Goal: Information Seeking & Learning: Learn about a topic

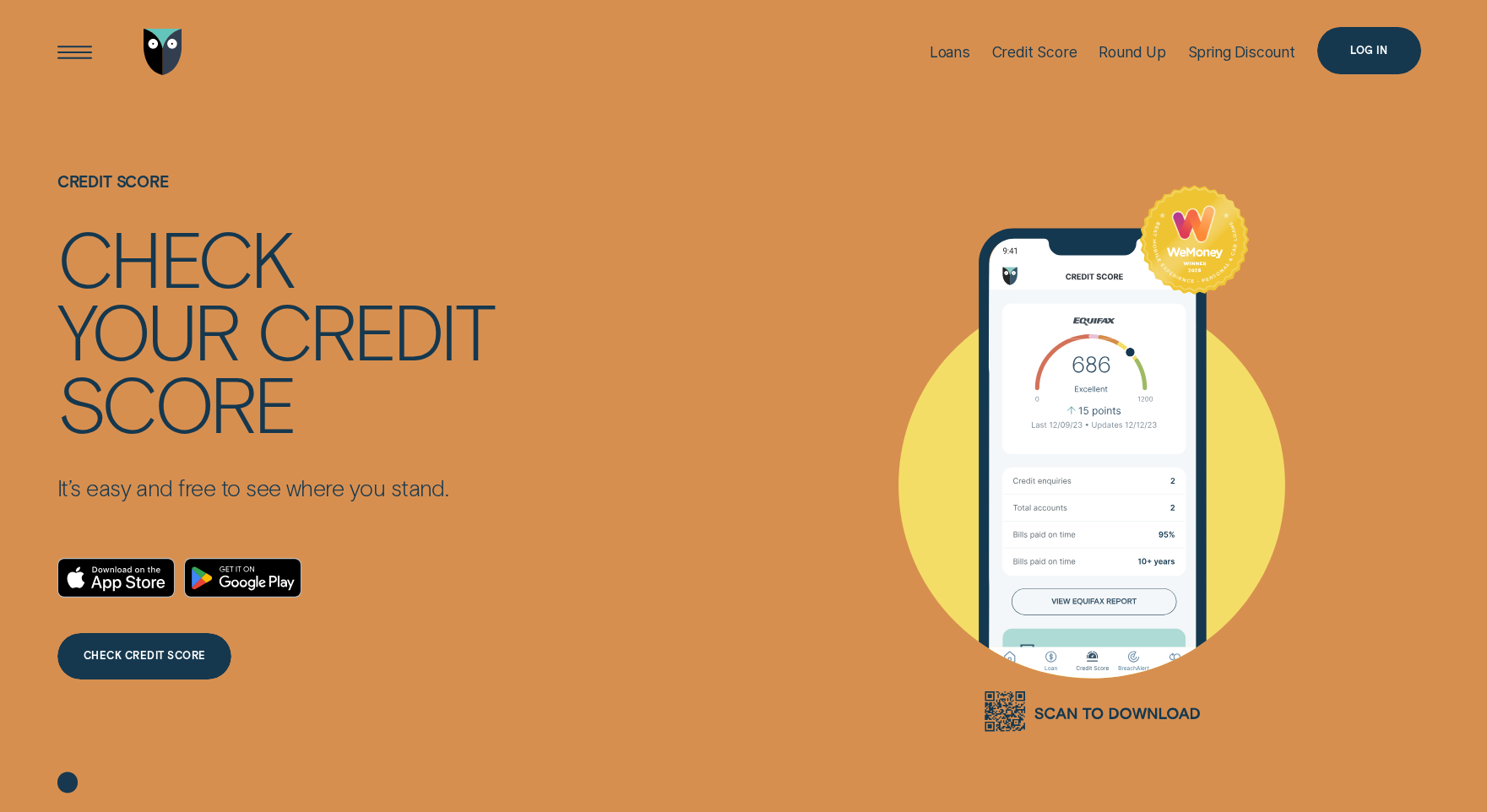
click at [1335, 52] on div "Log in" at bounding box center [1369, 51] width 104 height 47
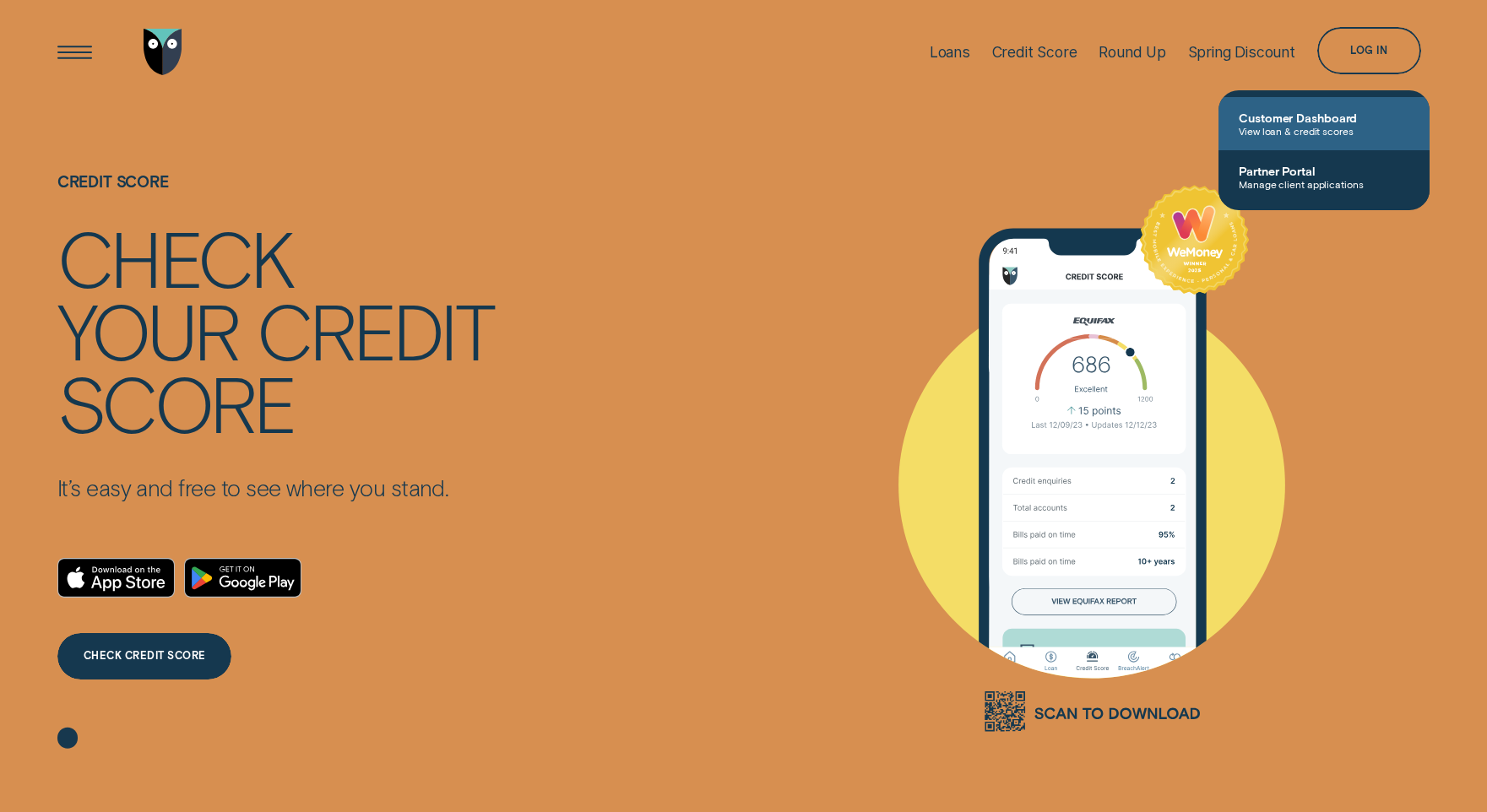
click at [1274, 125] on span "View loan & credit scores" at bounding box center [1323, 131] width 171 height 12
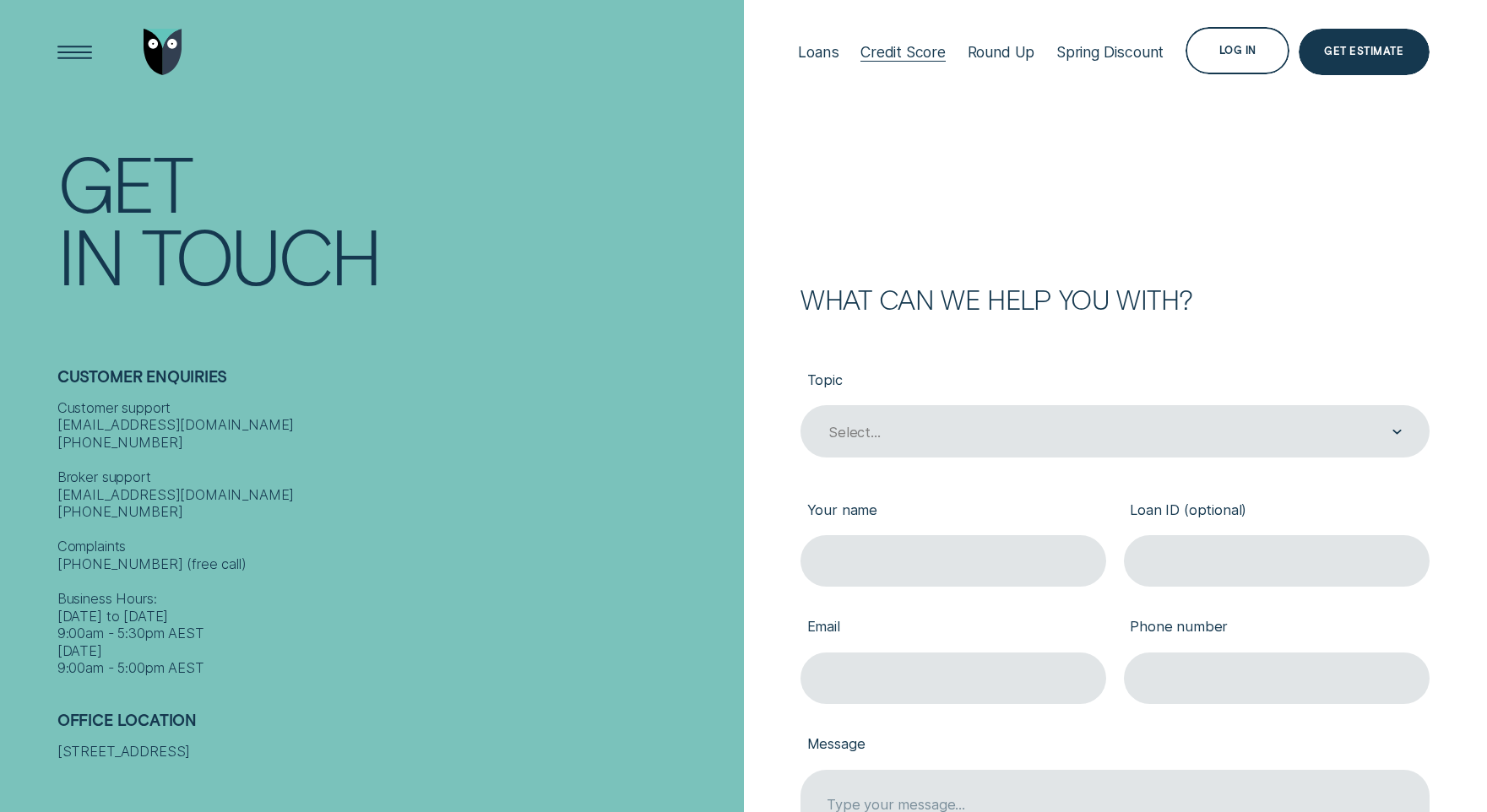
click at [889, 50] on div "Credit Score" at bounding box center [902, 51] width 85 height 18
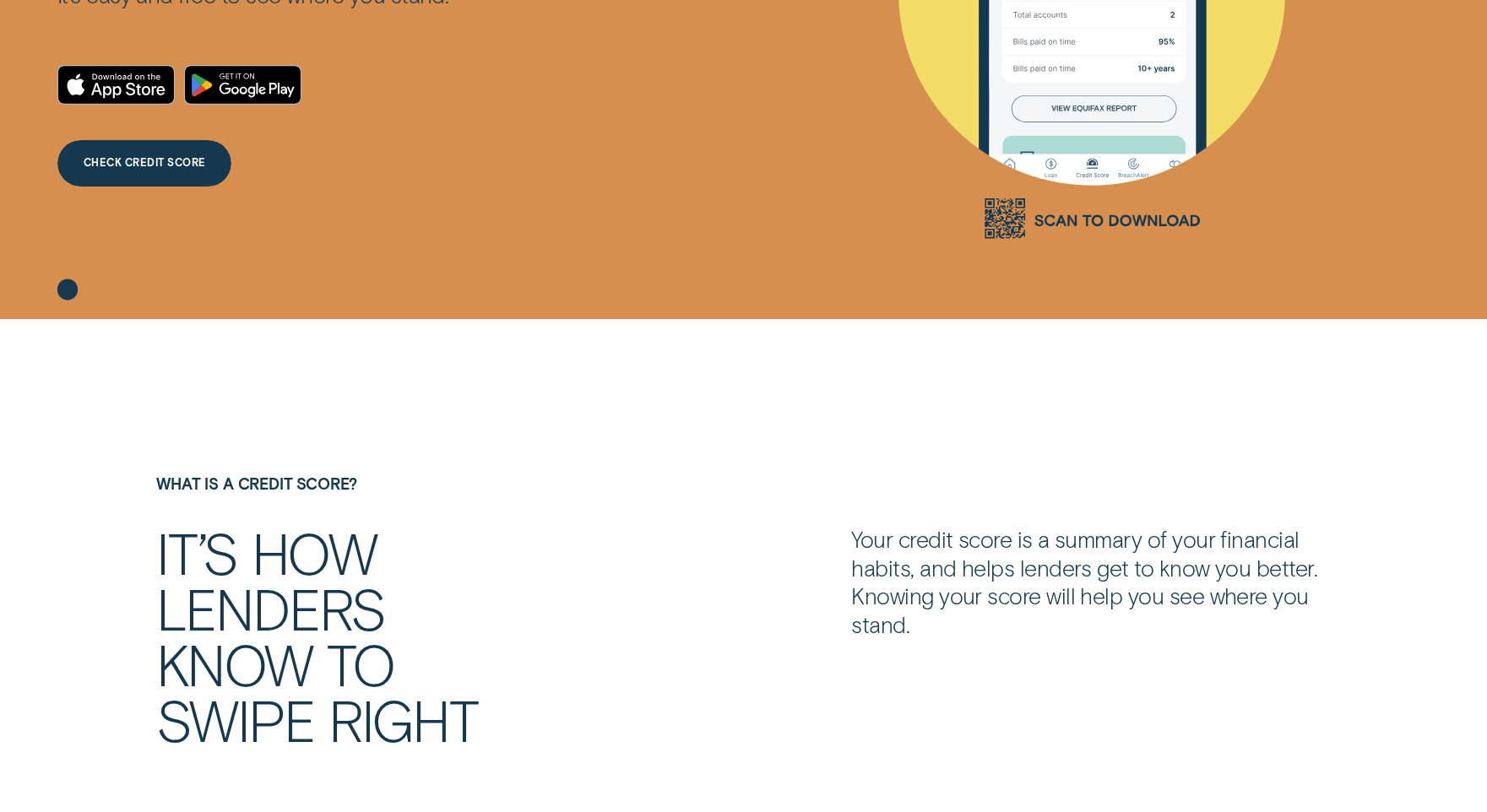
scroll to position [246, 0]
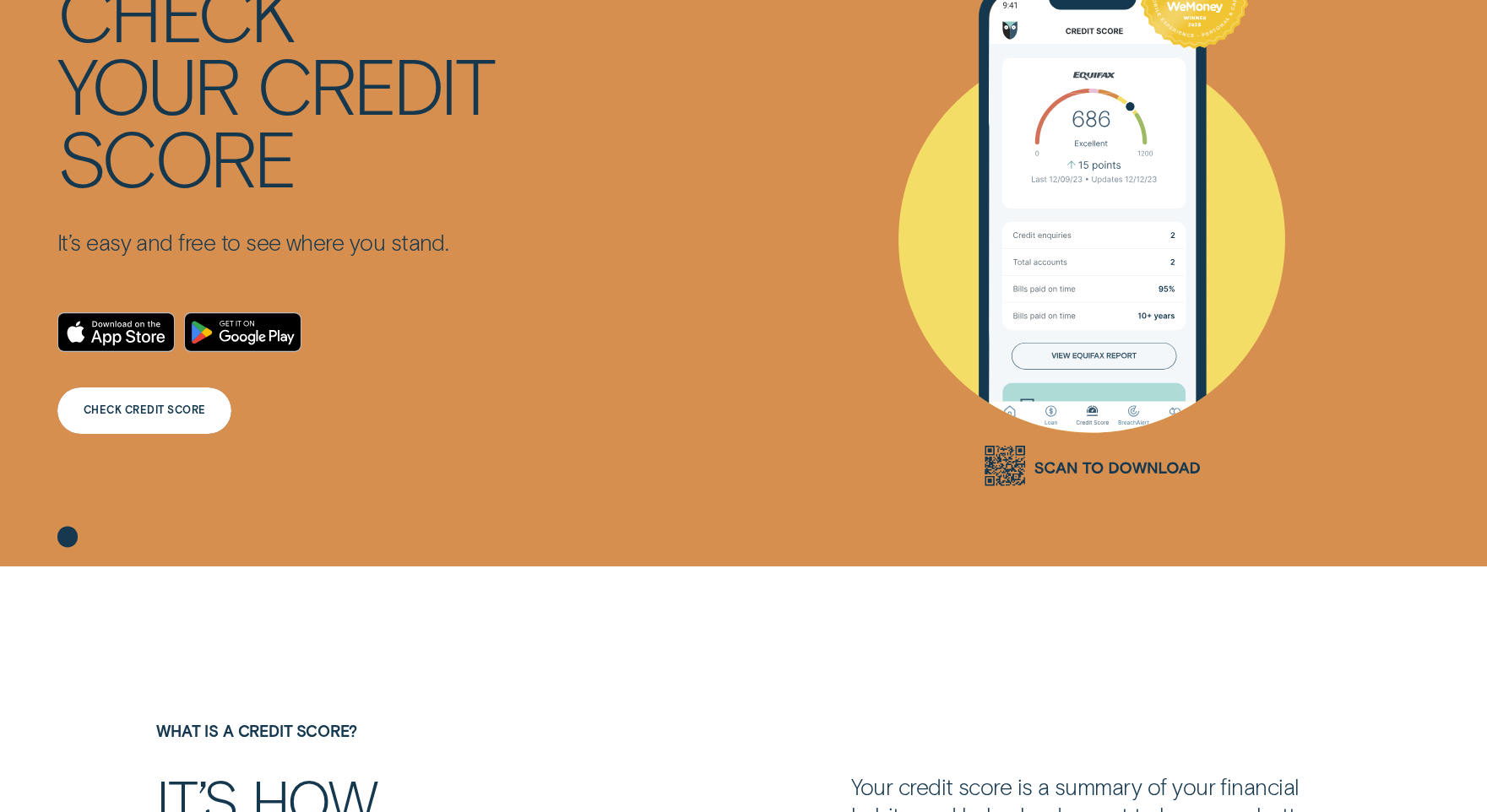
click at [129, 412] on div "CHECK CREDIT SCORE" at bounding box center [144, 411] width 123 height 9
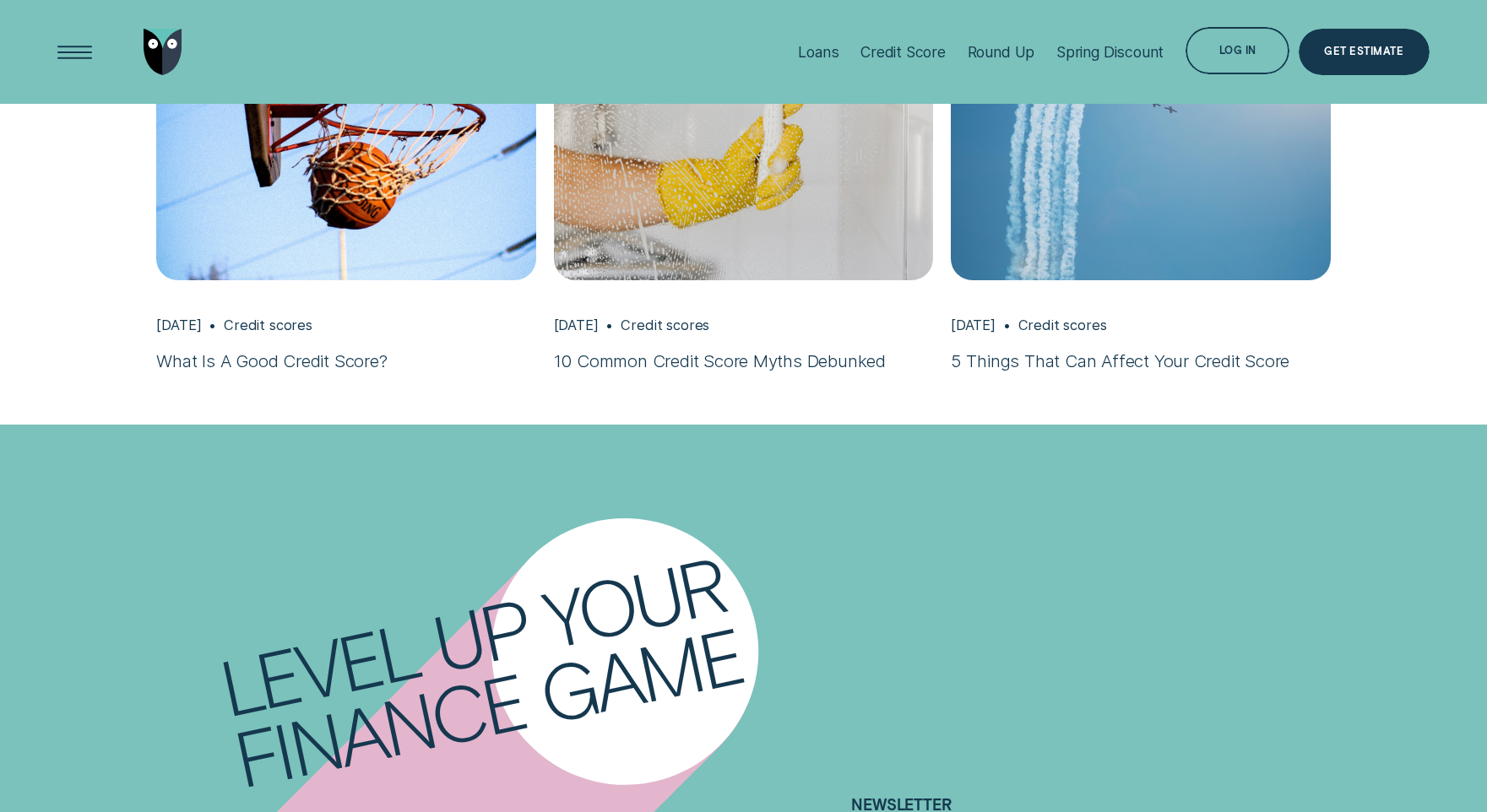
scroll to position [6571, 0]
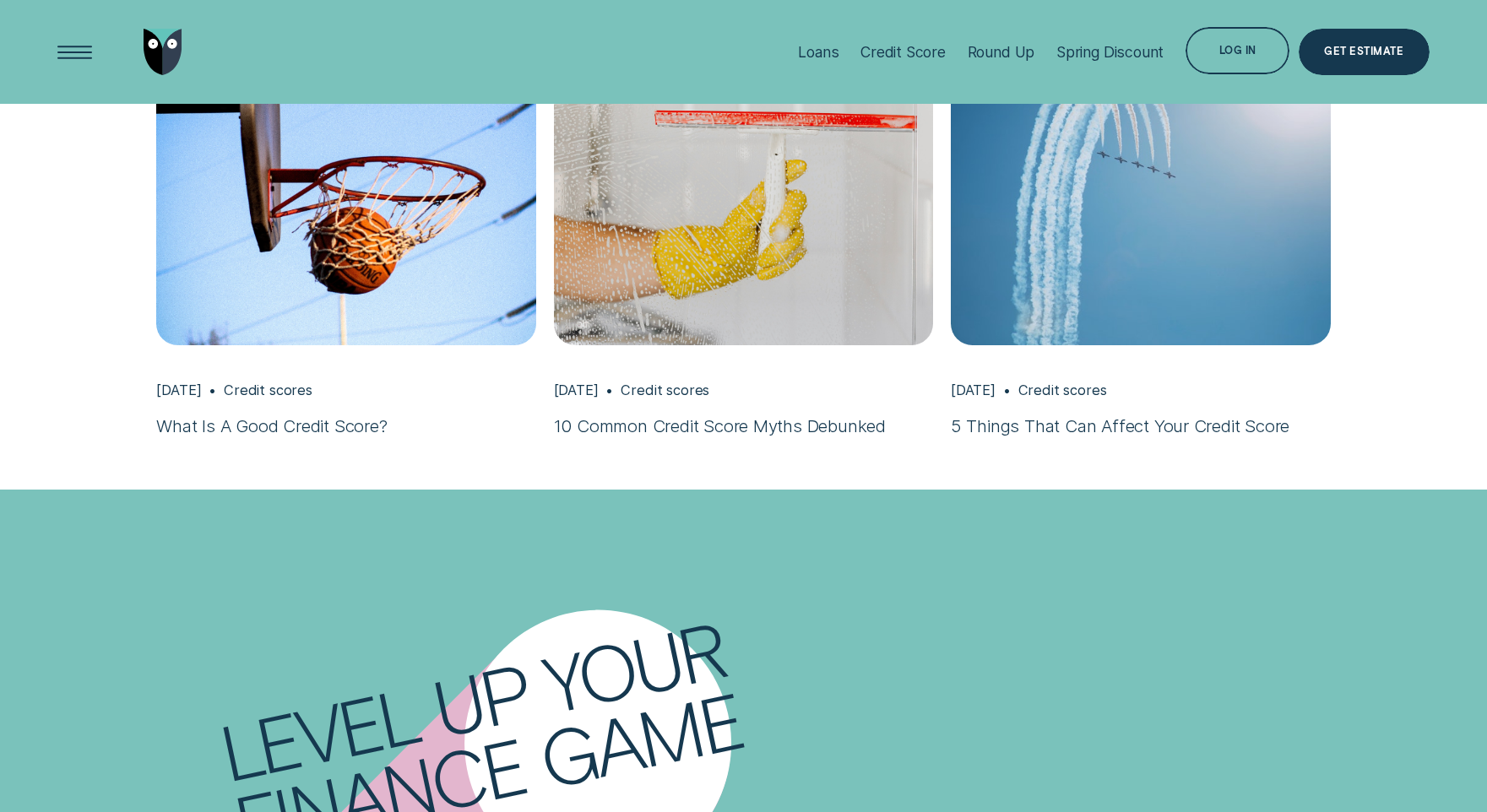
click at [731, 379] on link "Feb 21 Credit scores 10 Common Credit Score Myths Debunked" at bounding box center [744, 237] width 380 height 403
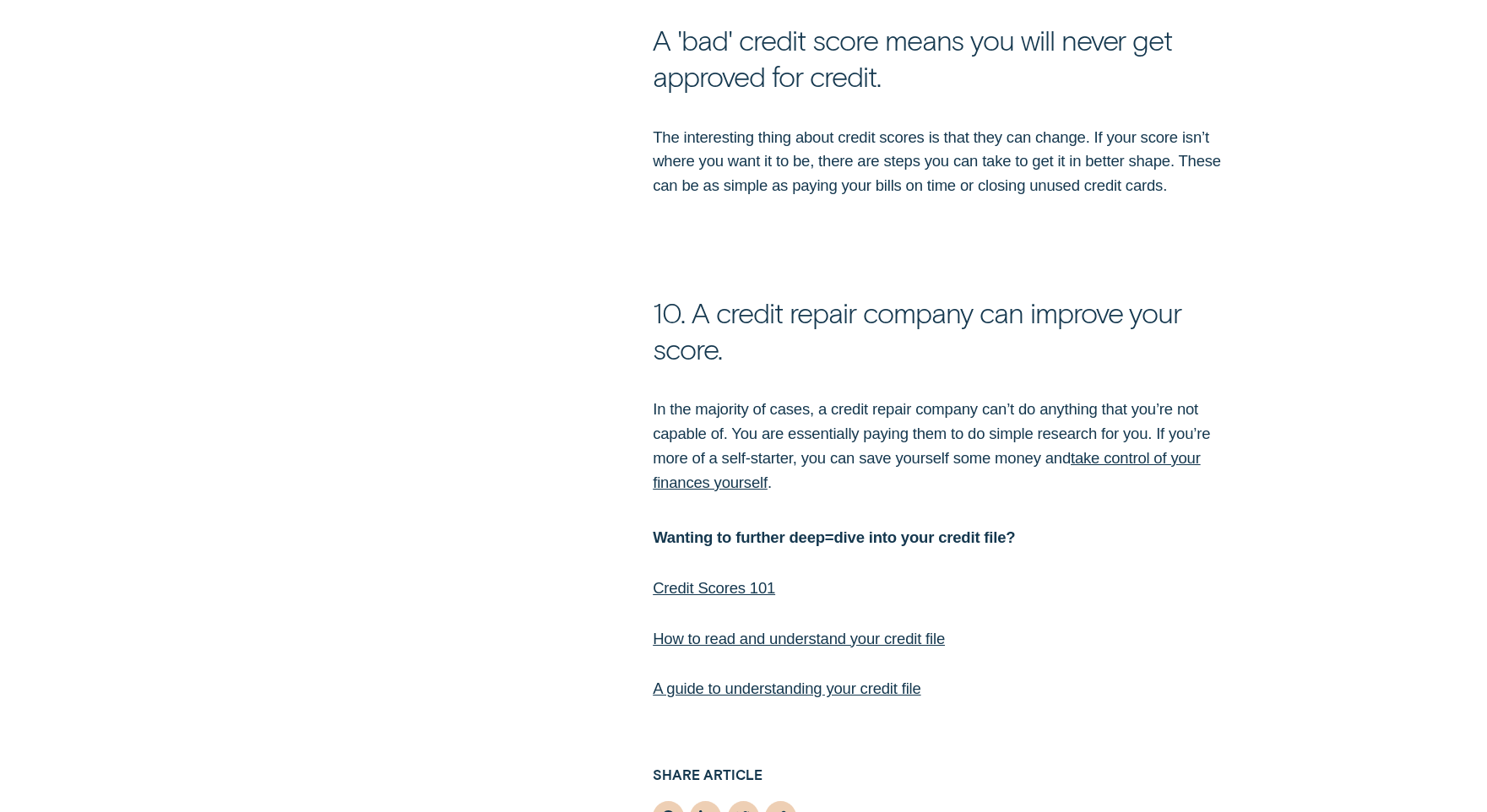
scroll to position [4777, 0]
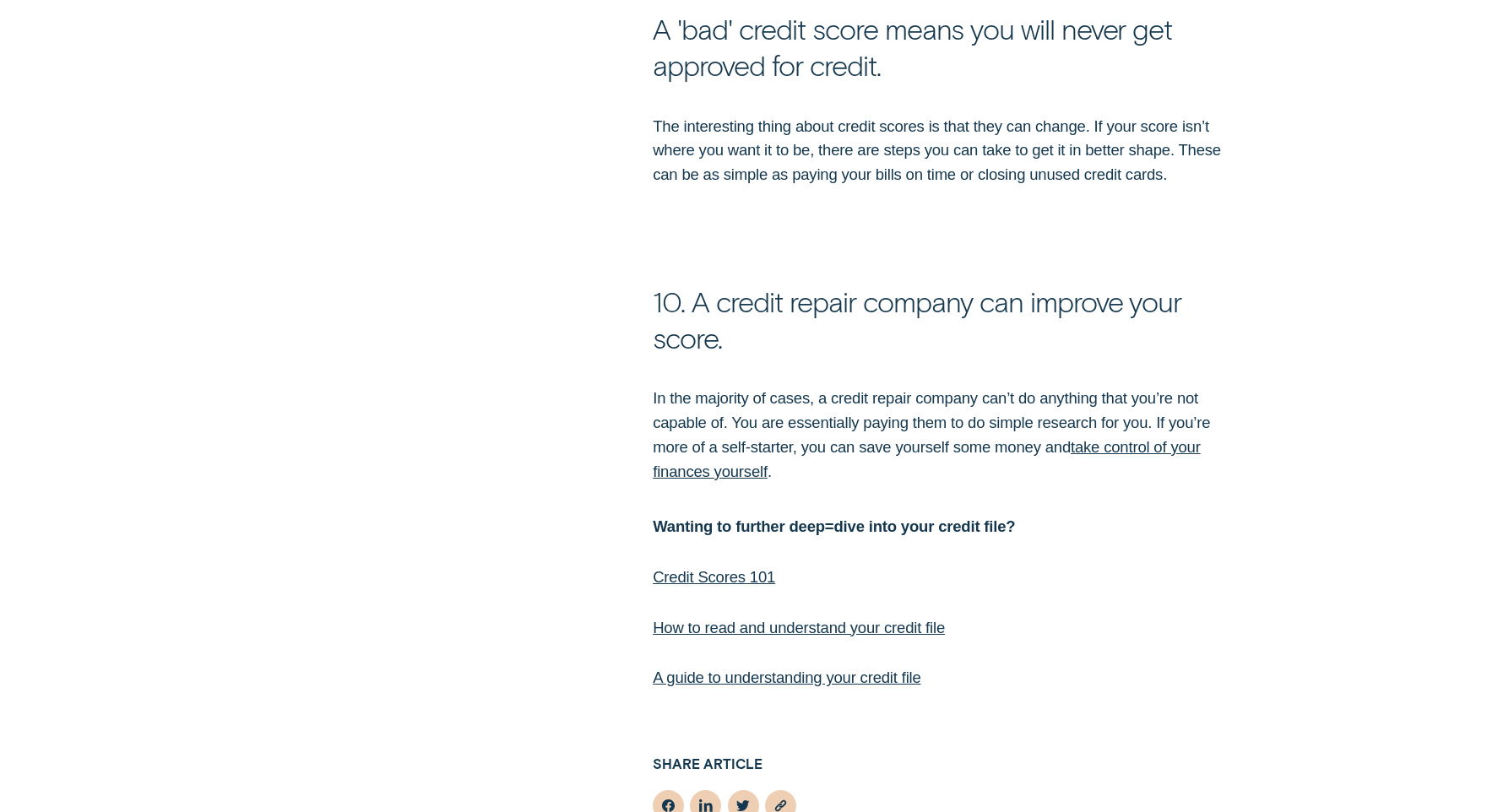
click at [737, 586] on link "Credit Scores 101" at bounding box center [713, 577] width 123 height 18
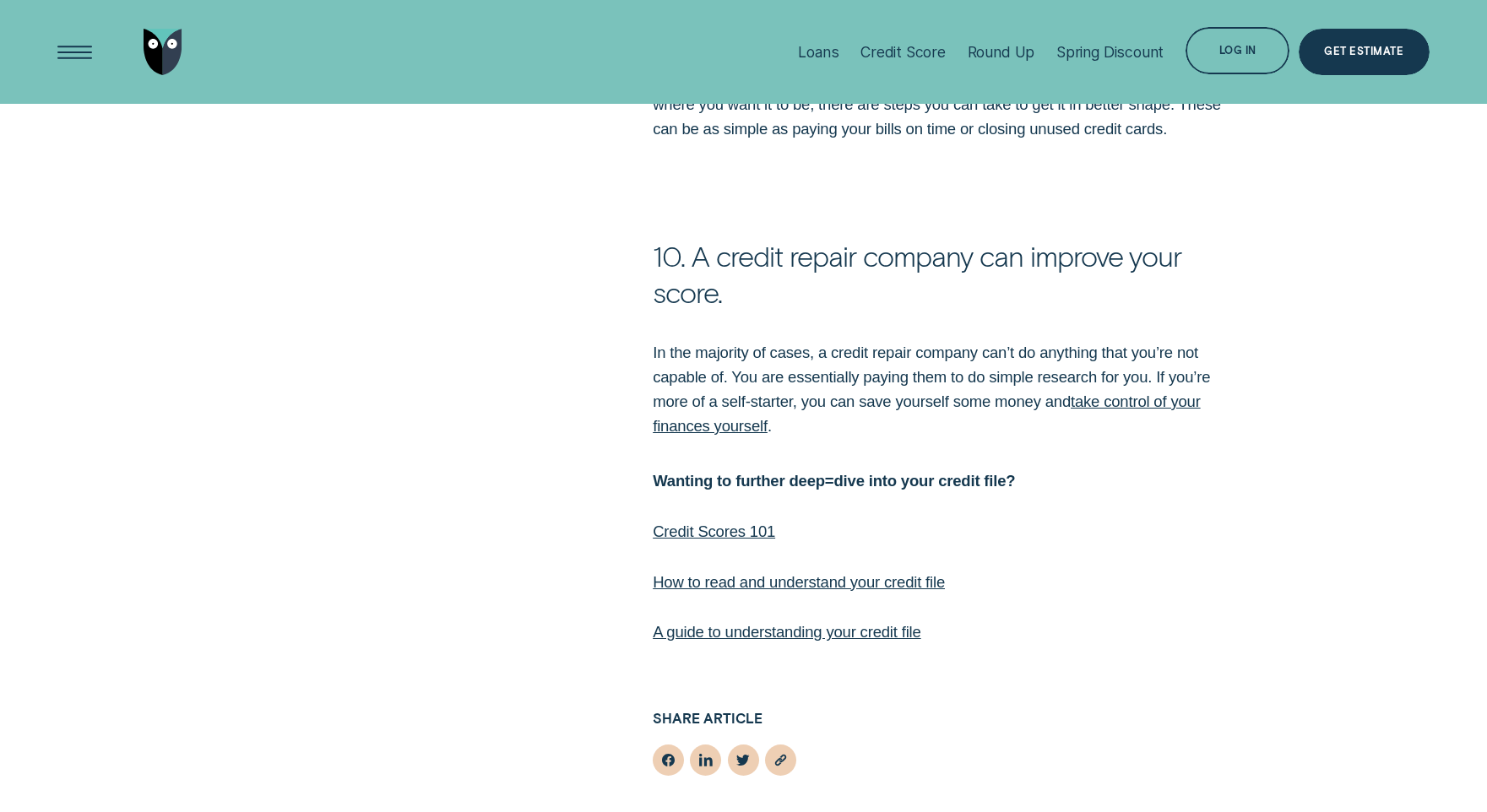
scroll to position [5136, 0]
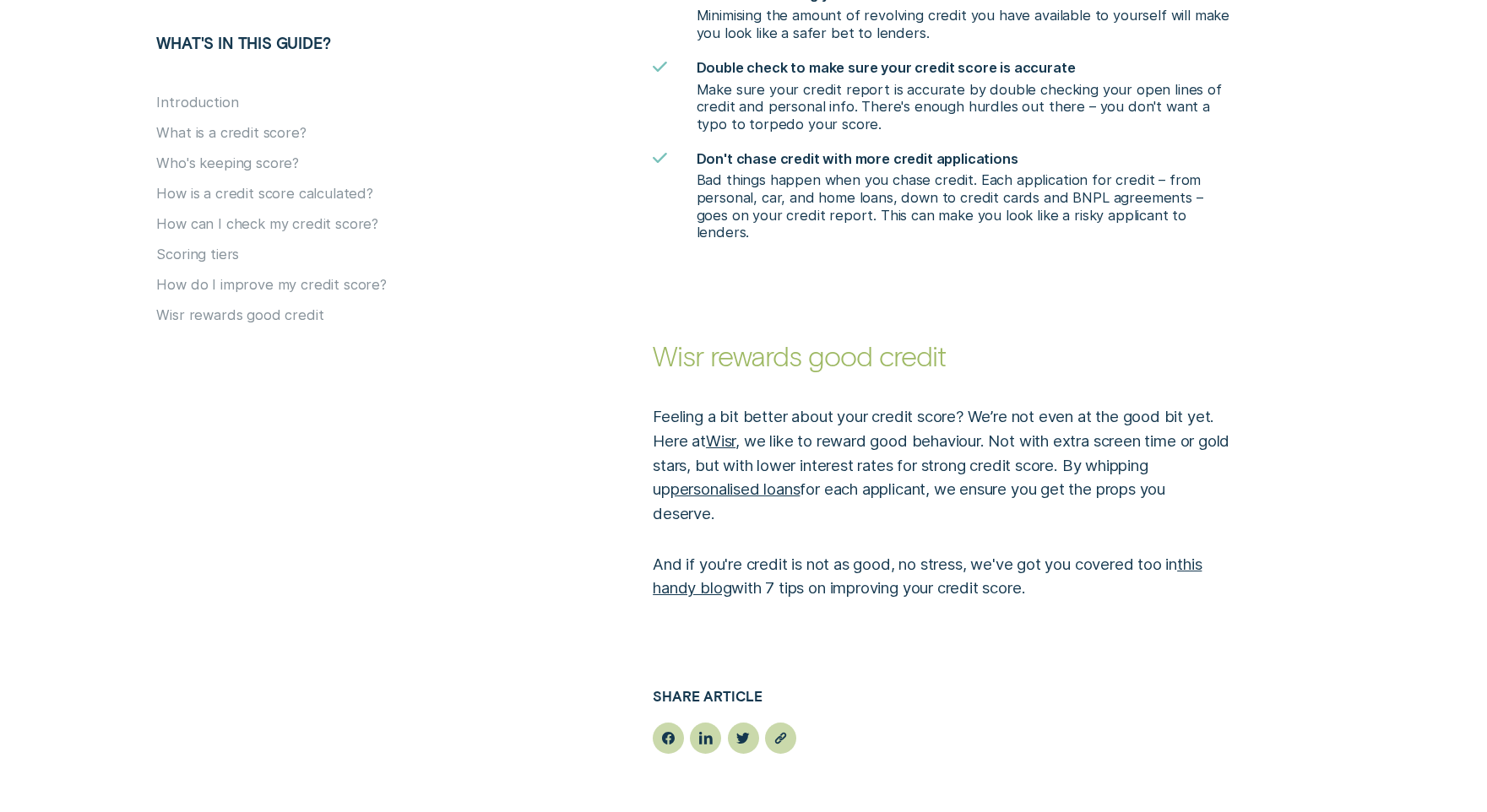
scroll to position [4503, 0]
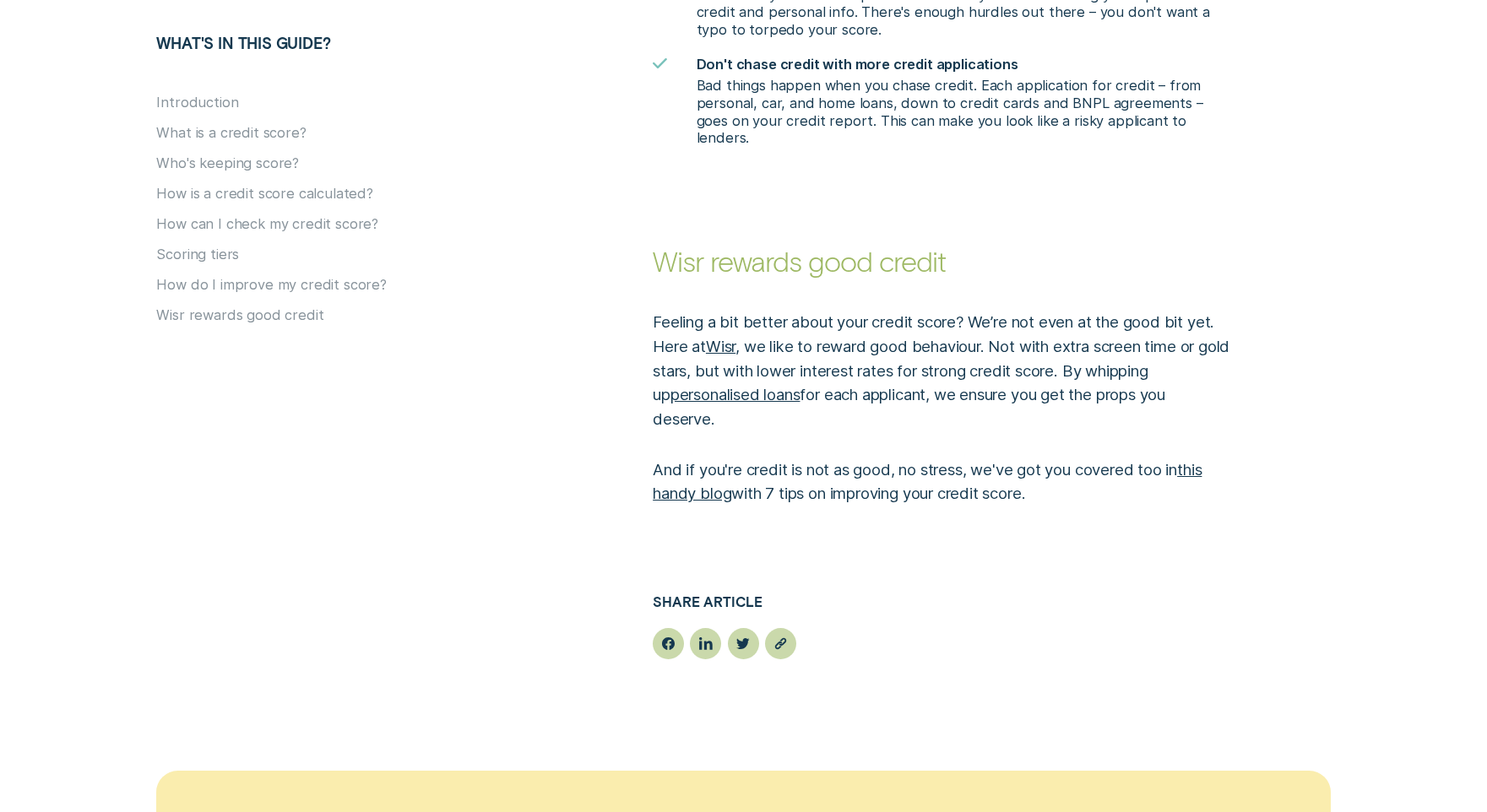
click at [713, 475] on link "this handy blog" at bounding box center [927, 482] width 549 height 43
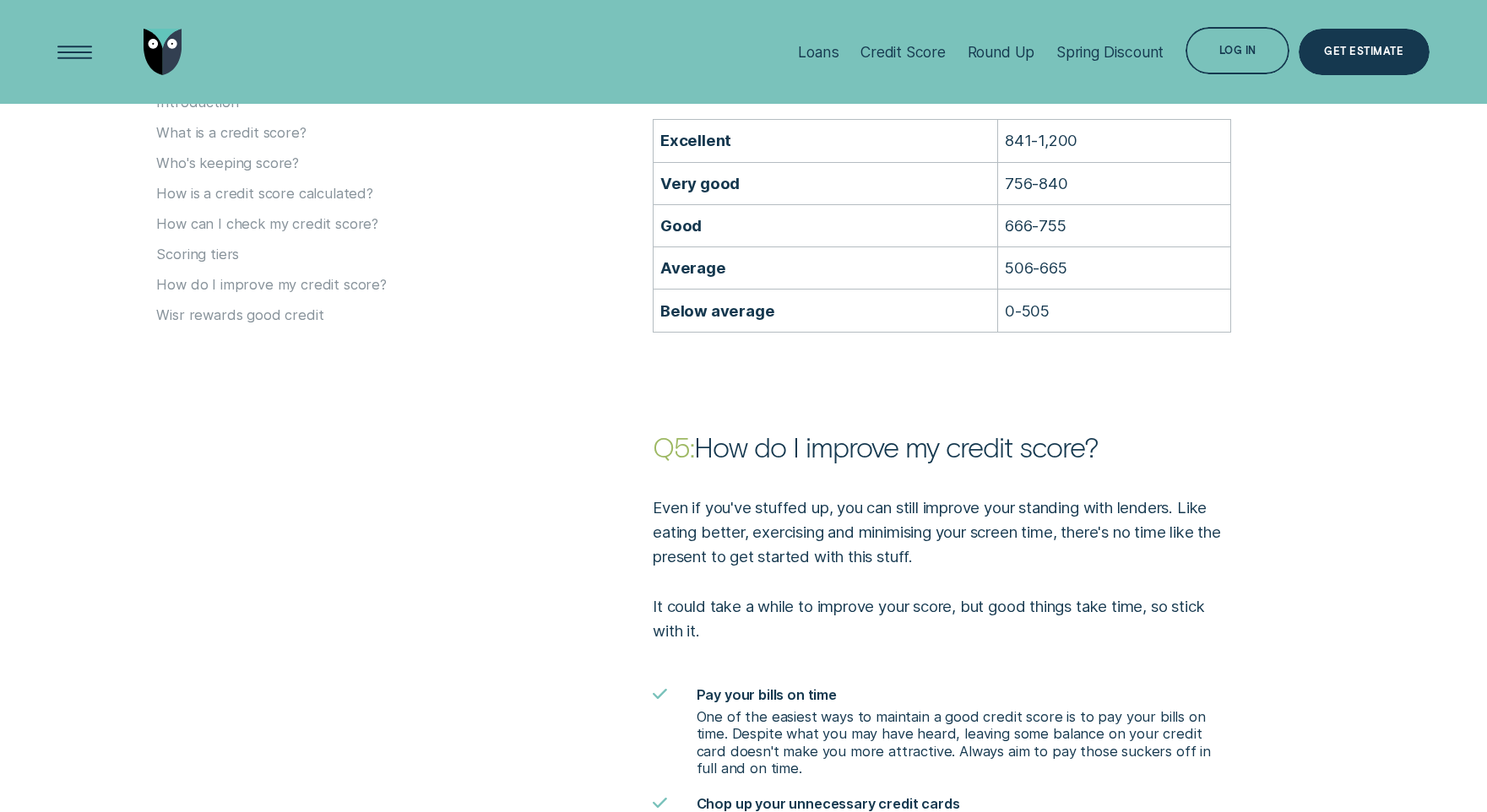
scroll to position [3072, 0]
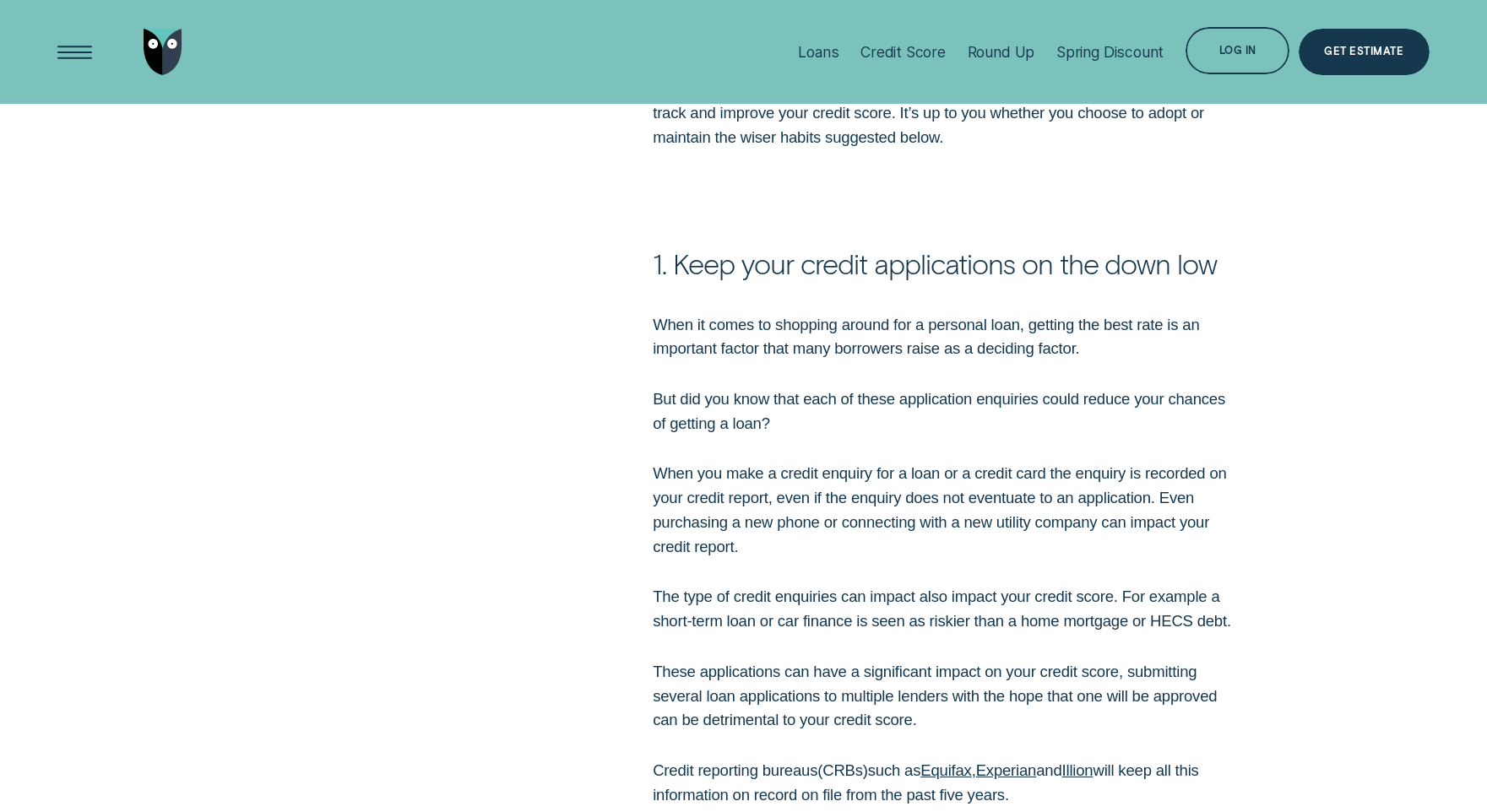
scroll to position [952, 0]
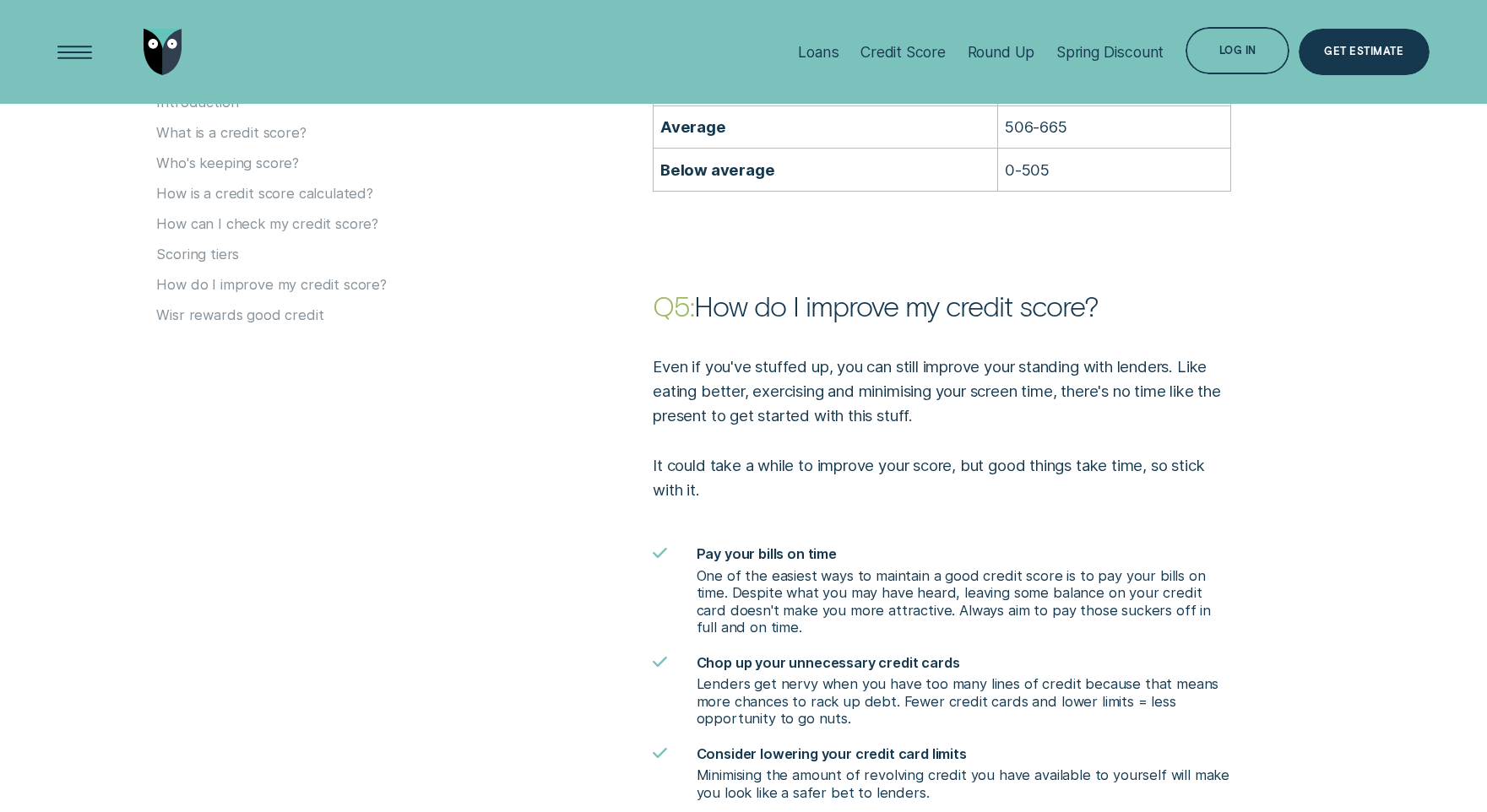
scroll to position [3271, 0]
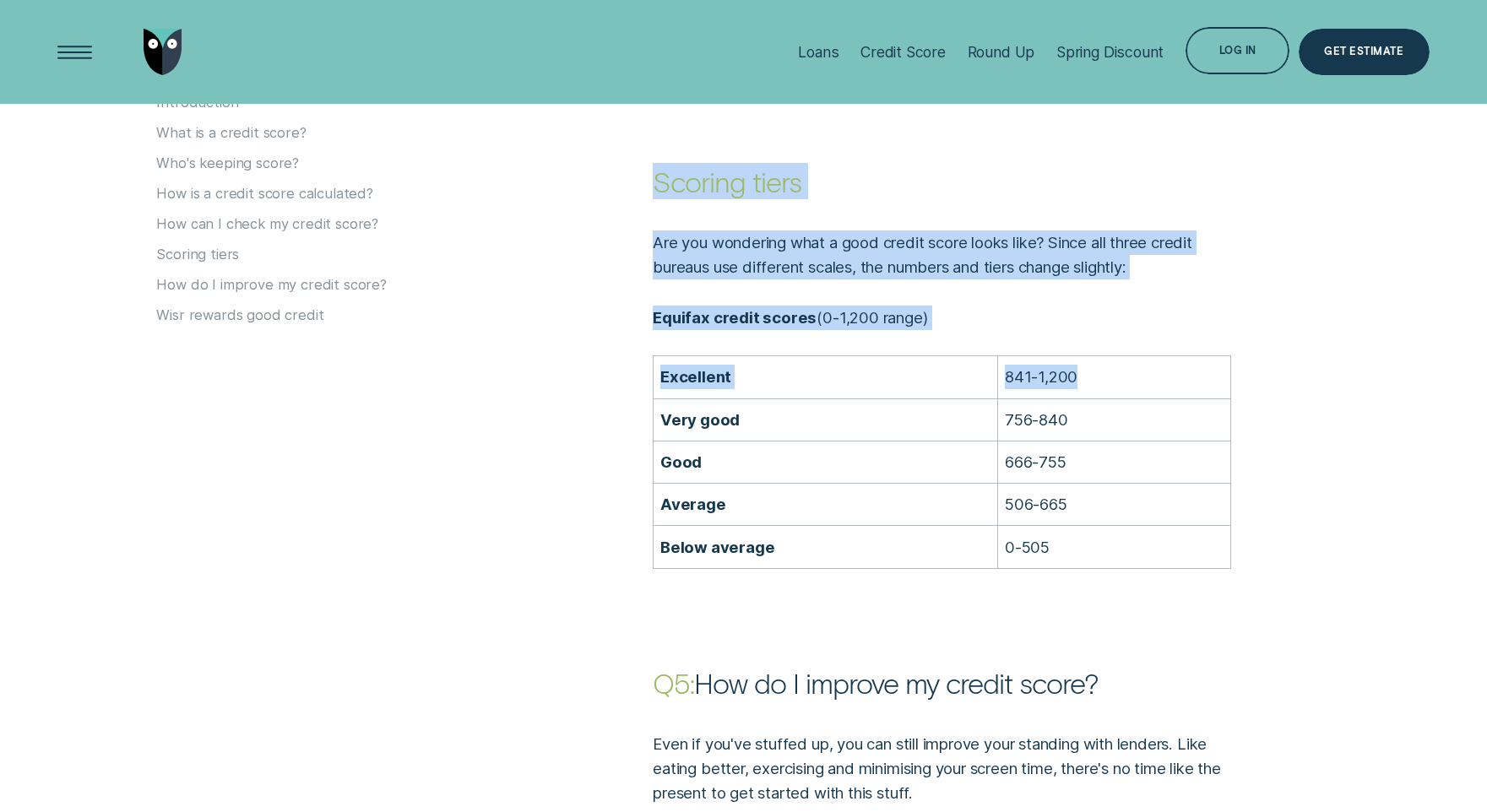
drag, startPoint x: 1091, startPoint y: 372, endPoint x: 465, endPoint y: 378, distance: 626.0
